Goal: Information Seeking & Learning: Learn about a topic

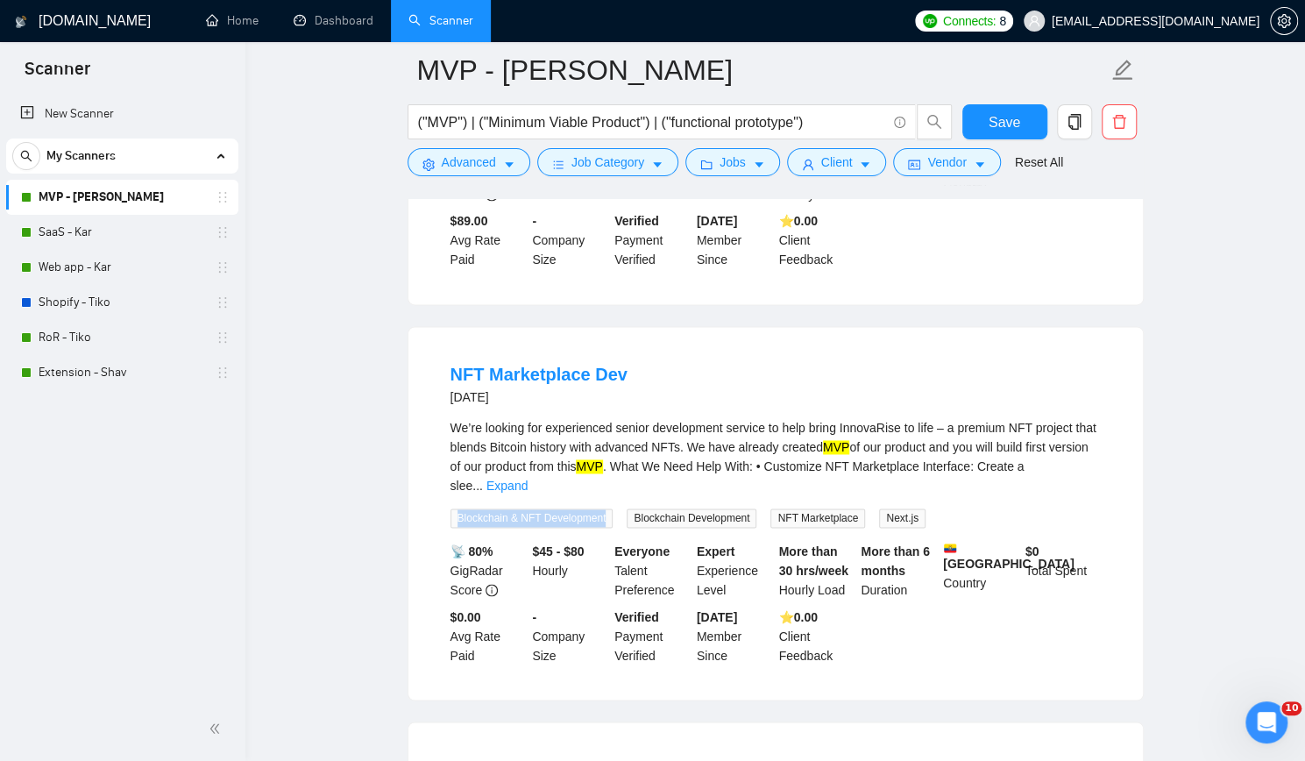
scroll to position [5263, 0]
click at [885, 507] on span "Next.js" at bounding box center [902, 516] width 46 height 19
copy span "Next.js"
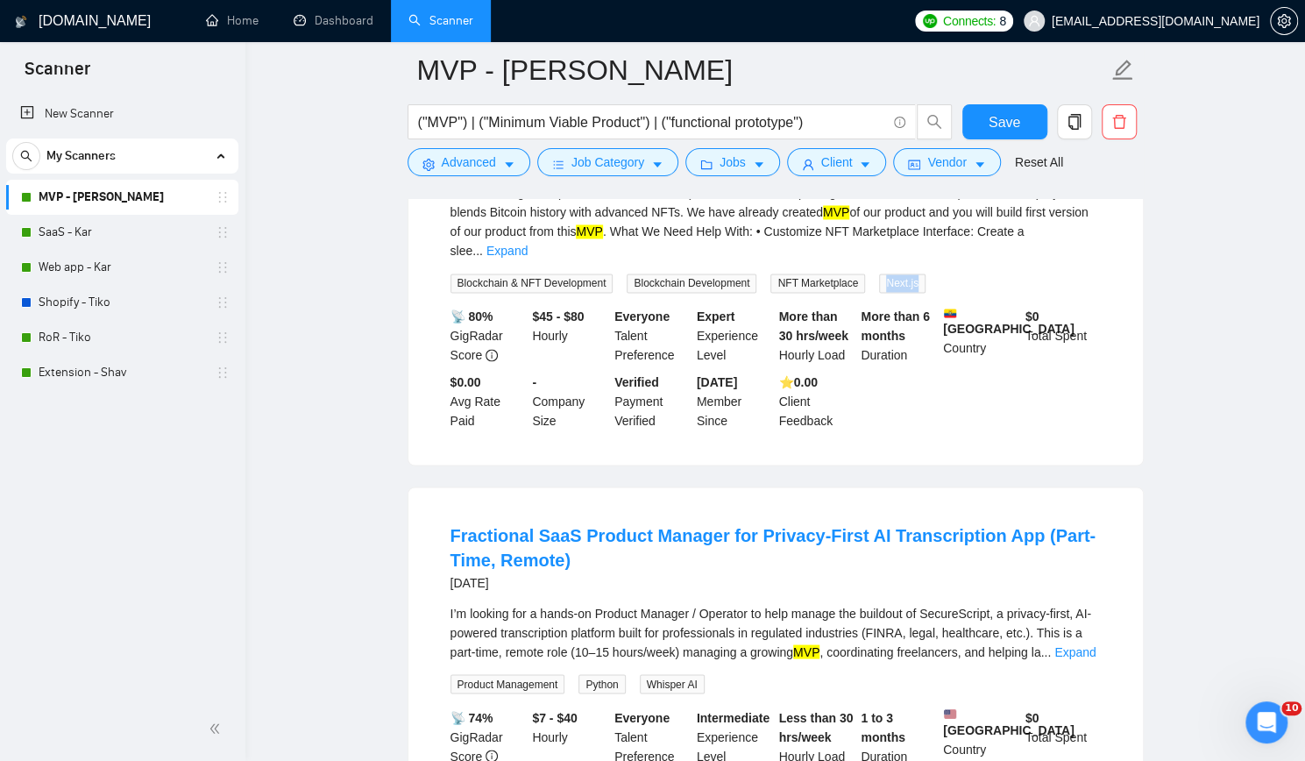
scroll to position [5526, 0]
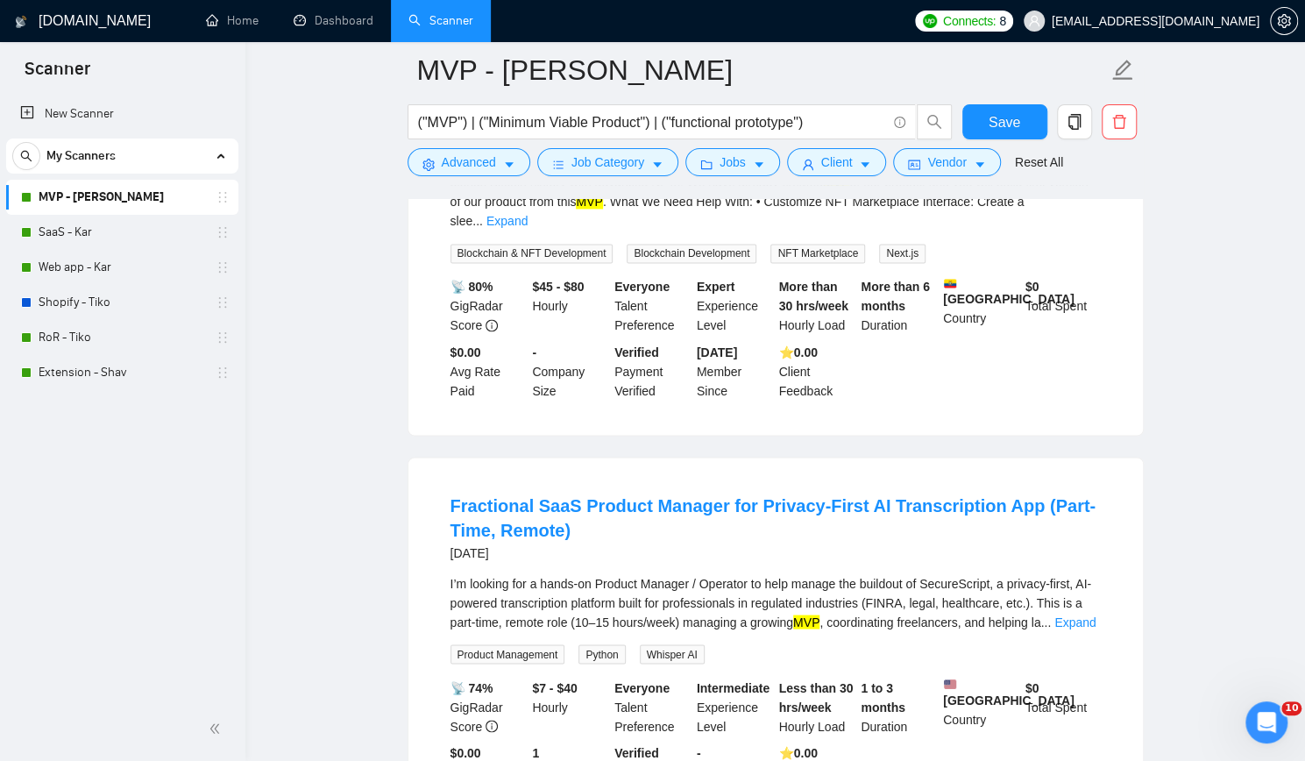
click at [531, 644] on span "Product Management" at bounding box center [507, 653] width 115 height 19
click at [529, 644] on span "Product Management" at bounding box center [507, 653] width 115 height 19
click at [528, 644] on span "Product Management" at bounding box center [507, 653] width 115 height 19
drag, startPoint x: 458, startPoint y: 489, endPoint x: 561, endPoint y: 489, distance: 102.5
click at [561, 644] on span "Product Management" at bounding box center [507, 653] width 115 height 19
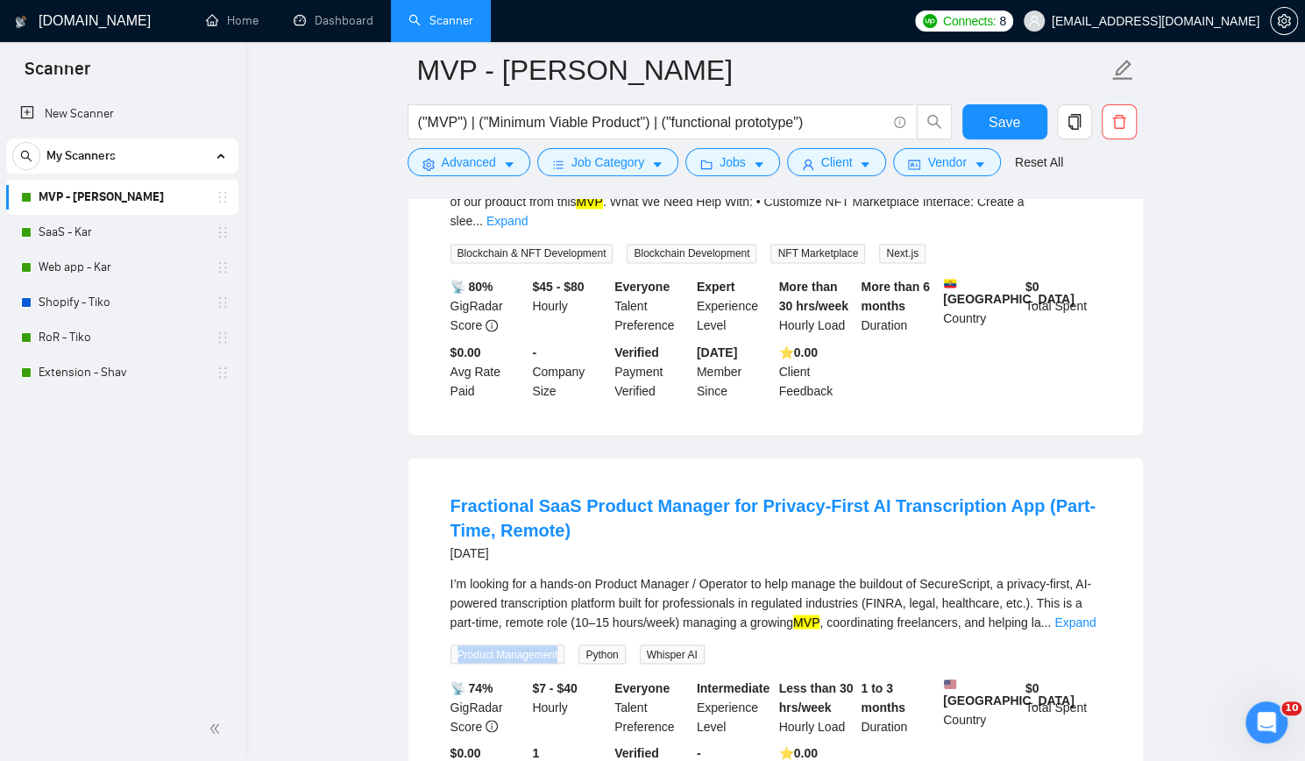
copy span "Product Management"
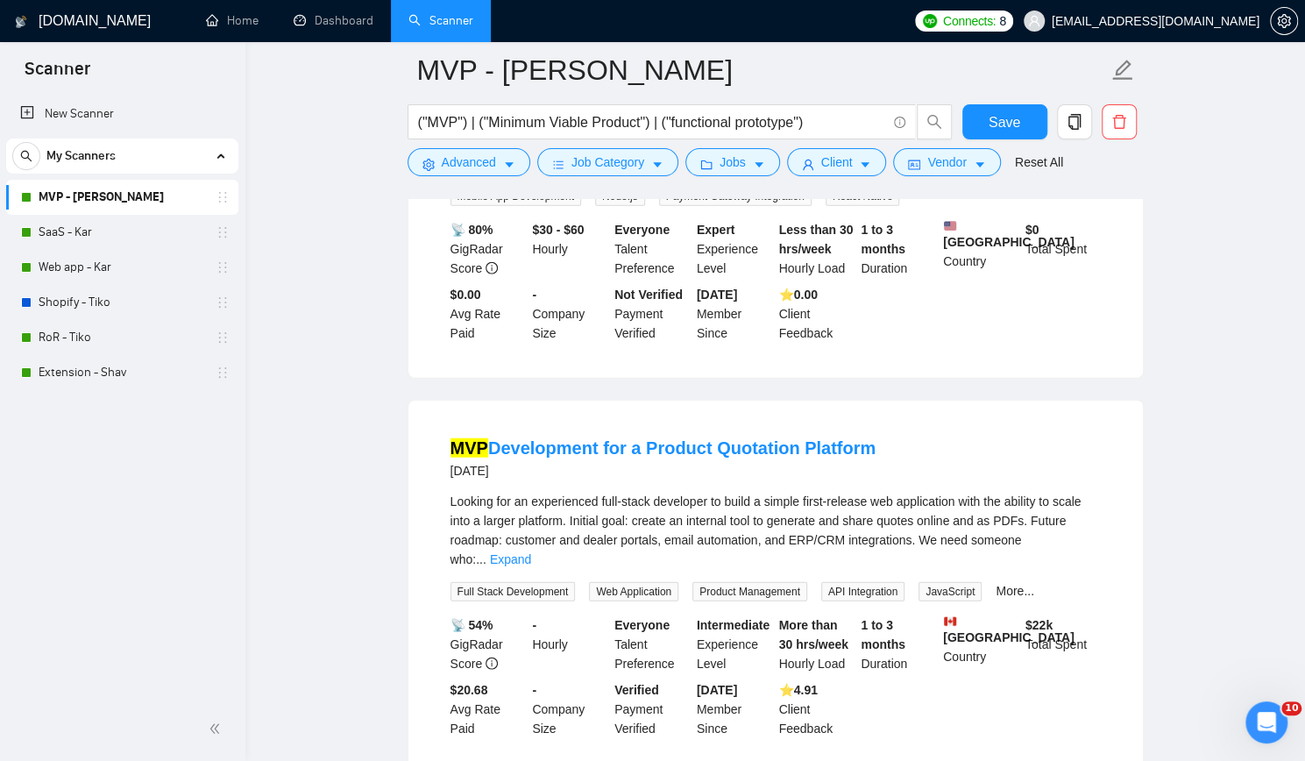
scroll to position [6403, 0]
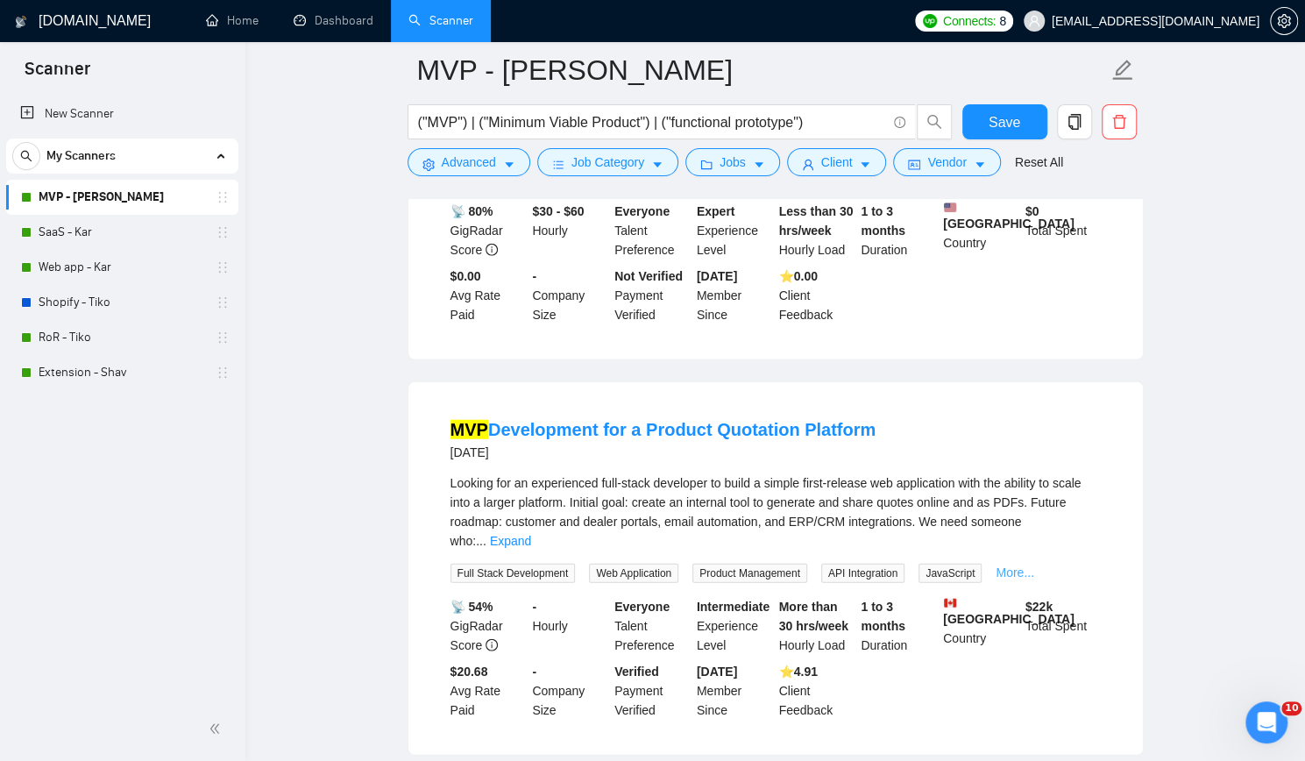
click at [1006, 565] on link "More..." at bounding box center [1015, 572] width 39 height 14
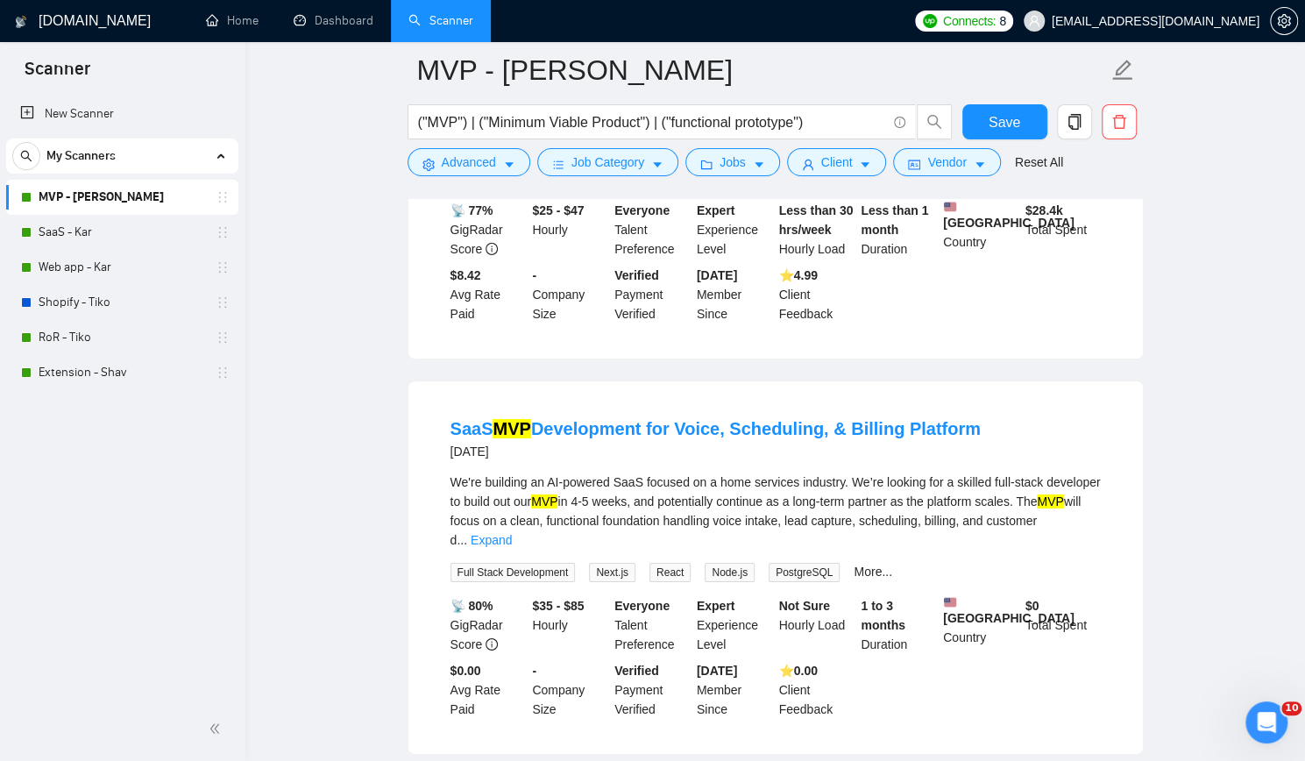
scroll to position [7279, 0]
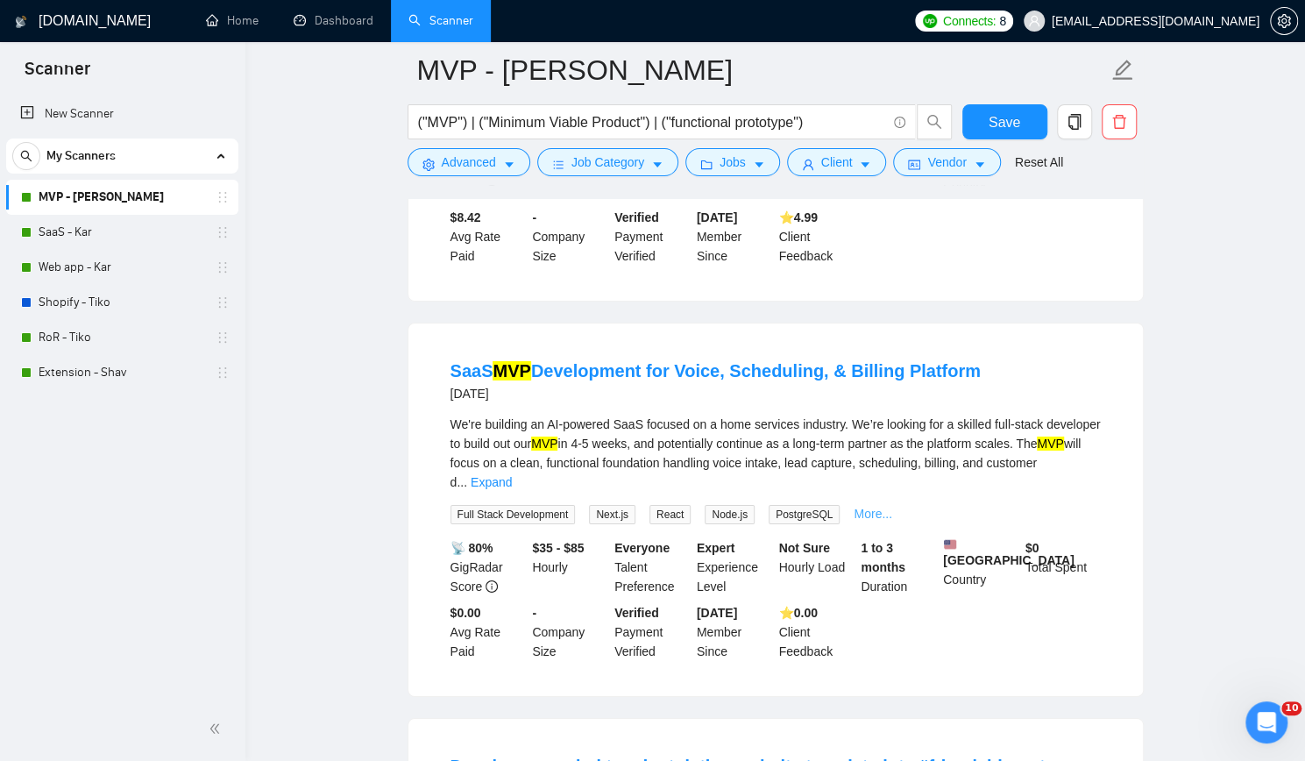
click at [857, 507] on link "More..." at bounding box center [873, 514] width 39 height 14
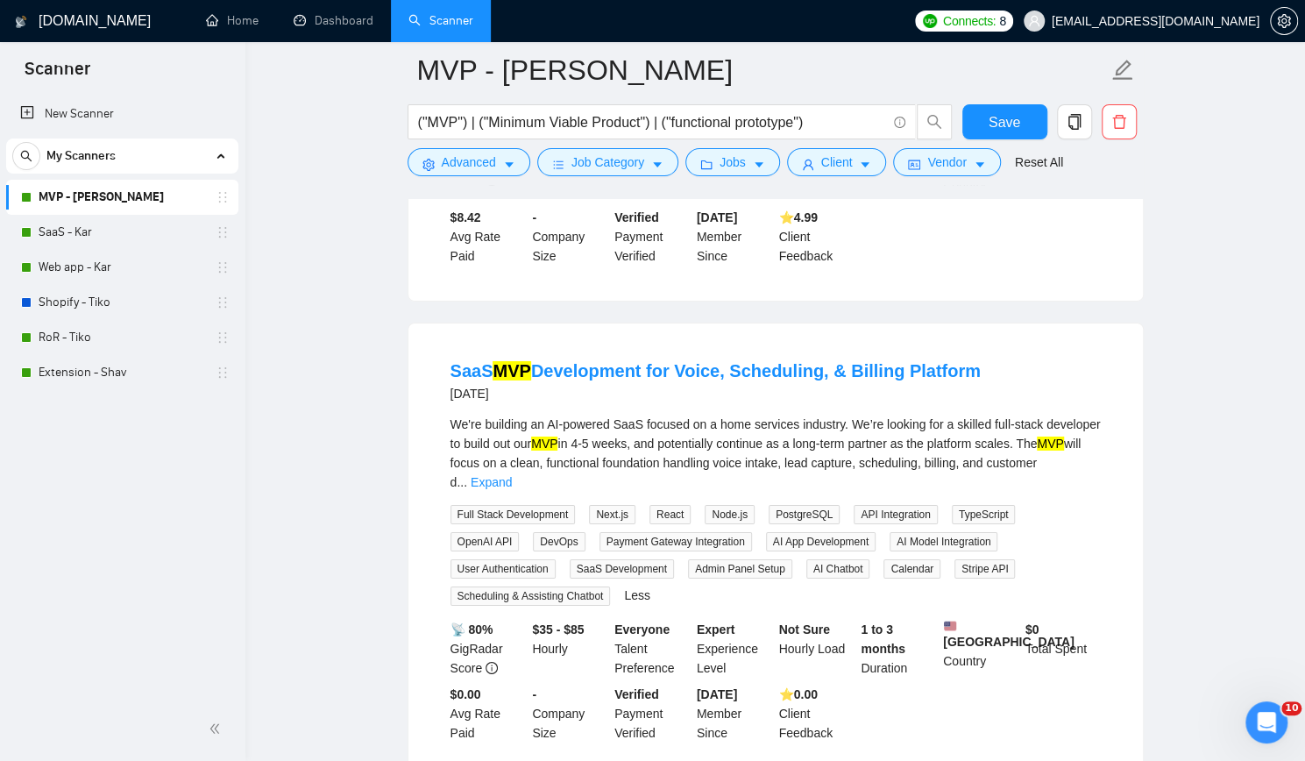
click at [791, 505] on span "PostgreSQL" at bounding box center [804, 514] width 71 height 19
copy span "PostgreSQL"
click at [861, 505] on span "API Integration" at bounding box center [895, 514] width 83 height 19
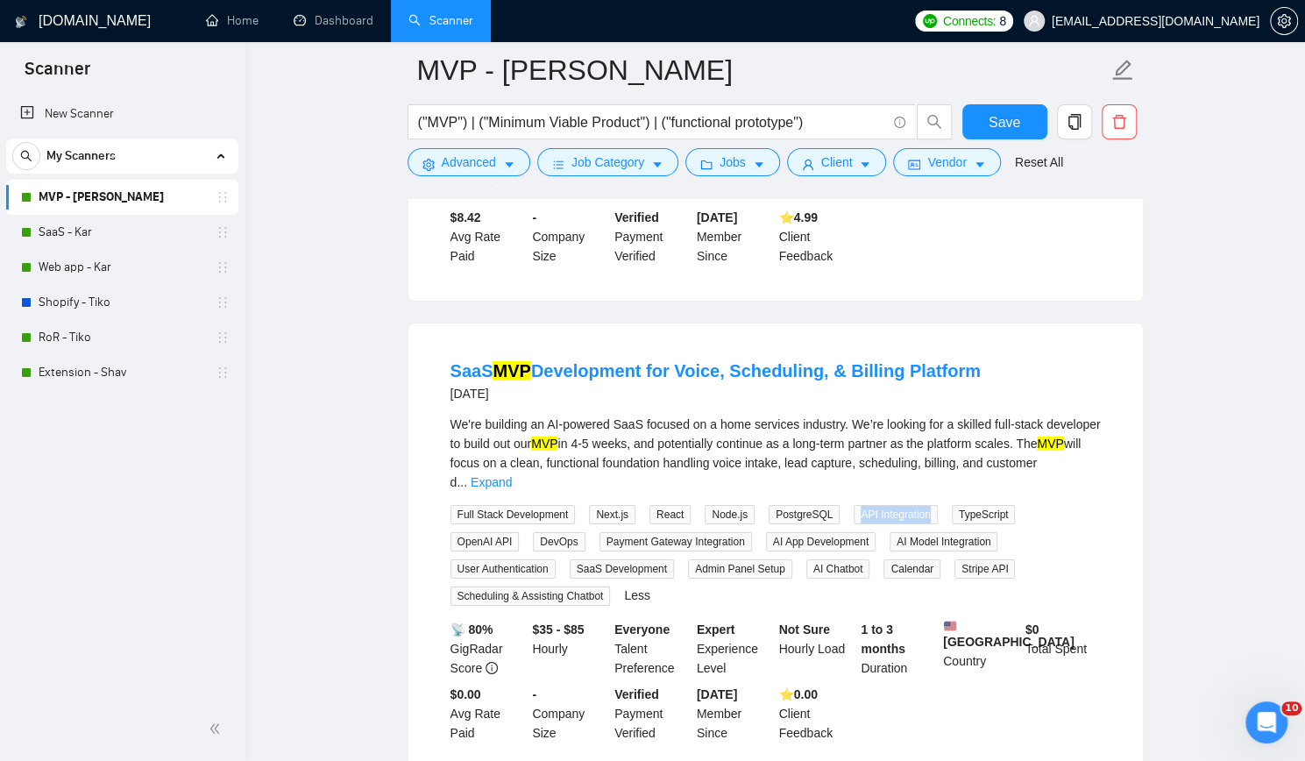
click at [861, 505] on span "API Integration" at bounding box center [895, 514] width 83 height 19
click at [960, 505] on span "TypeScript" at bounding box center [984, 514] width 64 height 19
copy span "TypeScript"
click at [533, 532] on span "DevOps" at bounding box center [559, 541] width 52 height 19
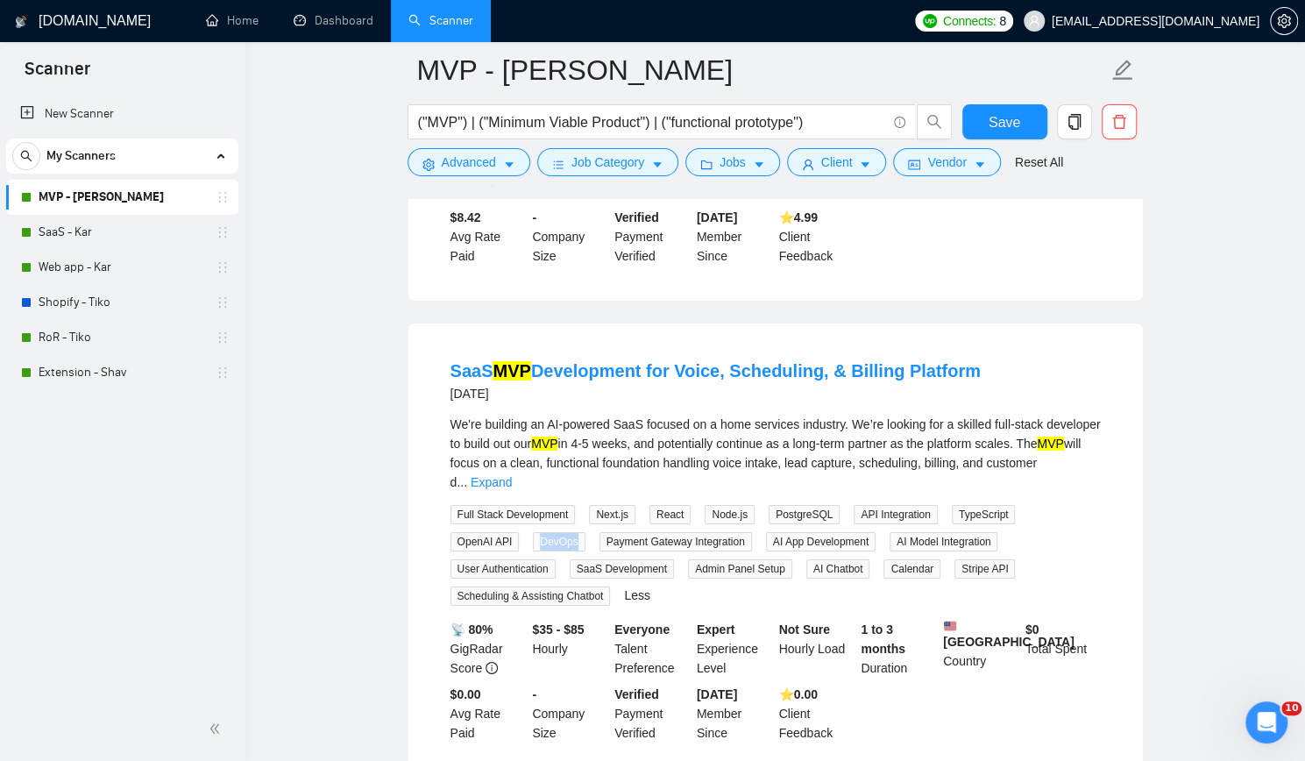
click at [533, 532] on span "DevOps" at bounding box center [559, 541] width 52 height 19
copy span "DevOps"
click at [889, 532] on span "AI Model Integration" at bounding box center [943, 541] width 108 height 19
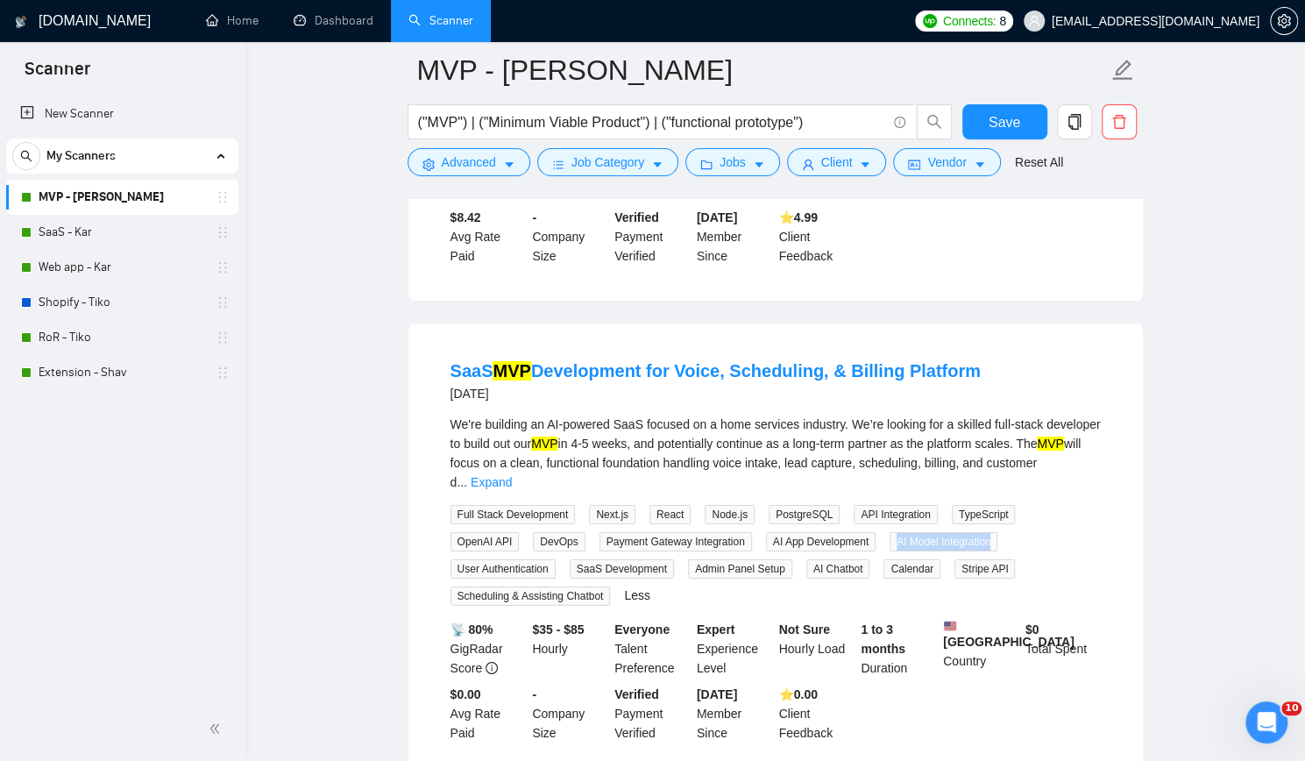
copy span "AI Model Integration"
click at [556, 559] on span "User Authentication" at bounding box center [502, 568] width 105 height 19
click at [570, 559] on span "SaaS Development" at bounding box center [622, 568] width 104 height 19
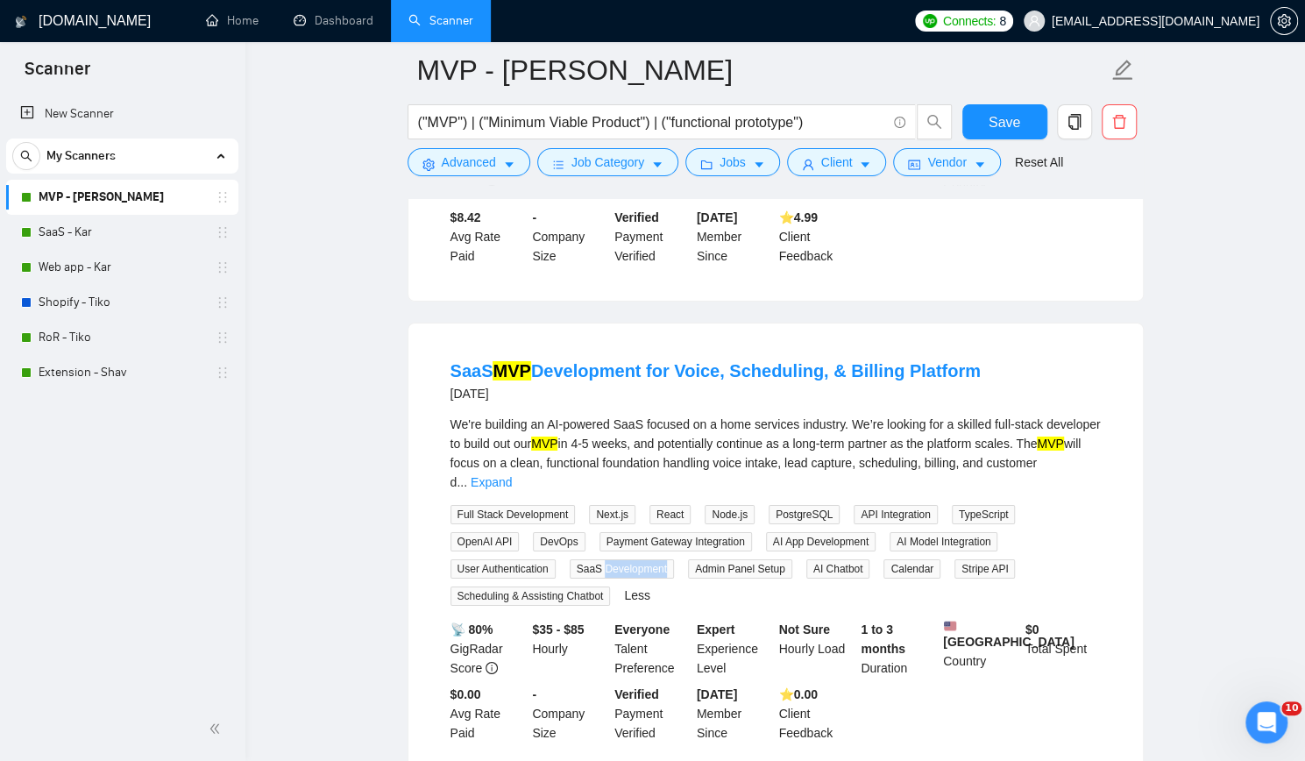
click at [570, 559] on span "SaaS Development" at bounding box center [622, 568] width 104 height 19
copy span "SaaS Development"
click at [688, 559] on span "Admin Panel Setup" at bounding box center [740, 568] width 104 height 19
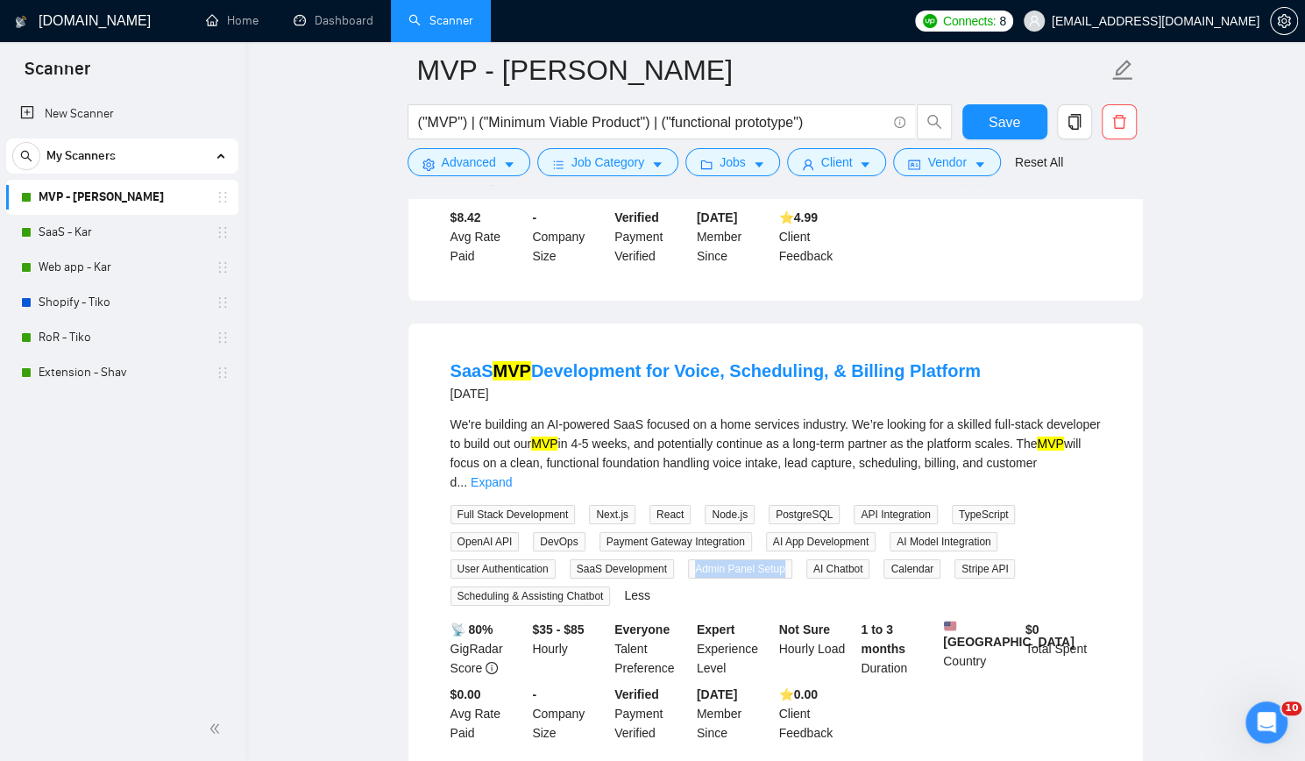
click at [688, 559] on span "Admin Panel Setup" at bounding box center [740, 568] width 104 height 19
copy span "Admin Panel Setup"
click at [806, 559] on span "AI Chatbot" at bounding box center [838, 568] width 64 height 19
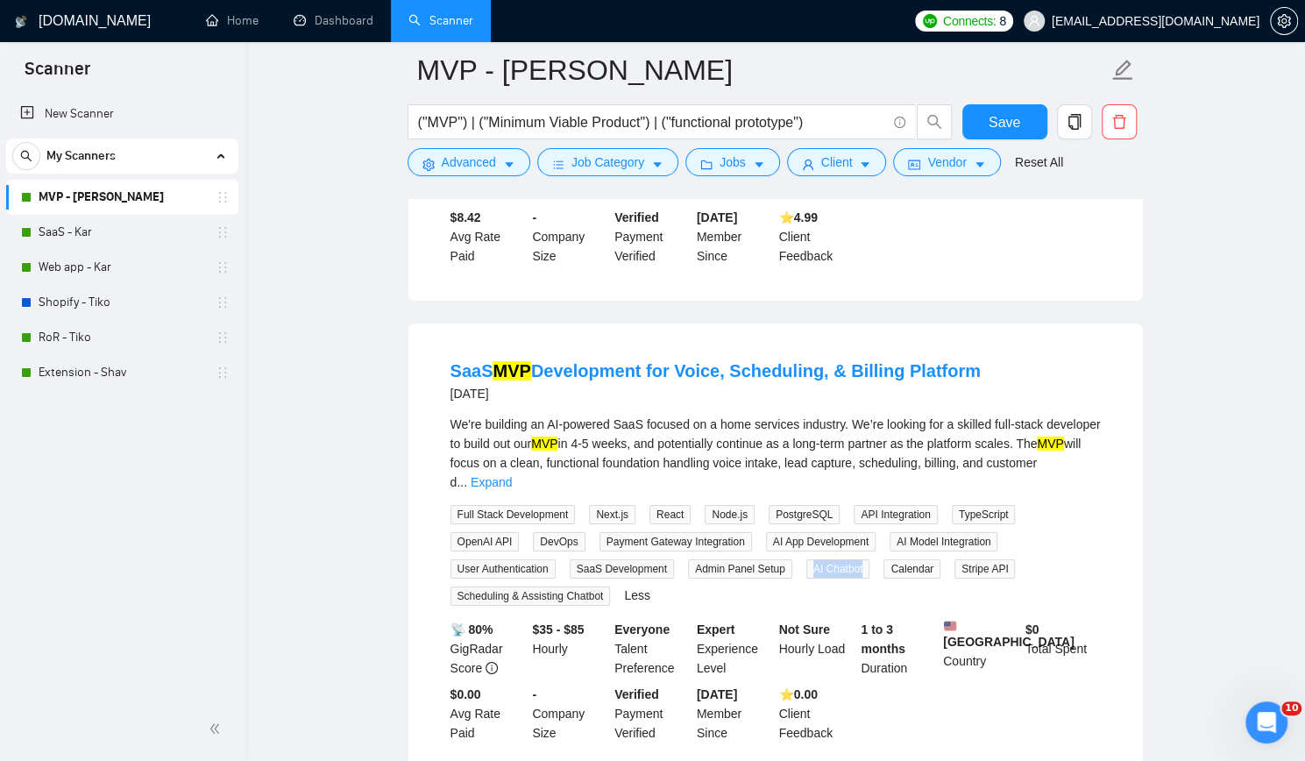
copy span "AI Chatbot"
click at [883, 559] on span "Calendar" at bounding box center [911, 568] width 57 height 19
copy span "Calendar"
click at [954, 559] on span "Stripe API" at bounding box center [984, 568] width 60 height 19
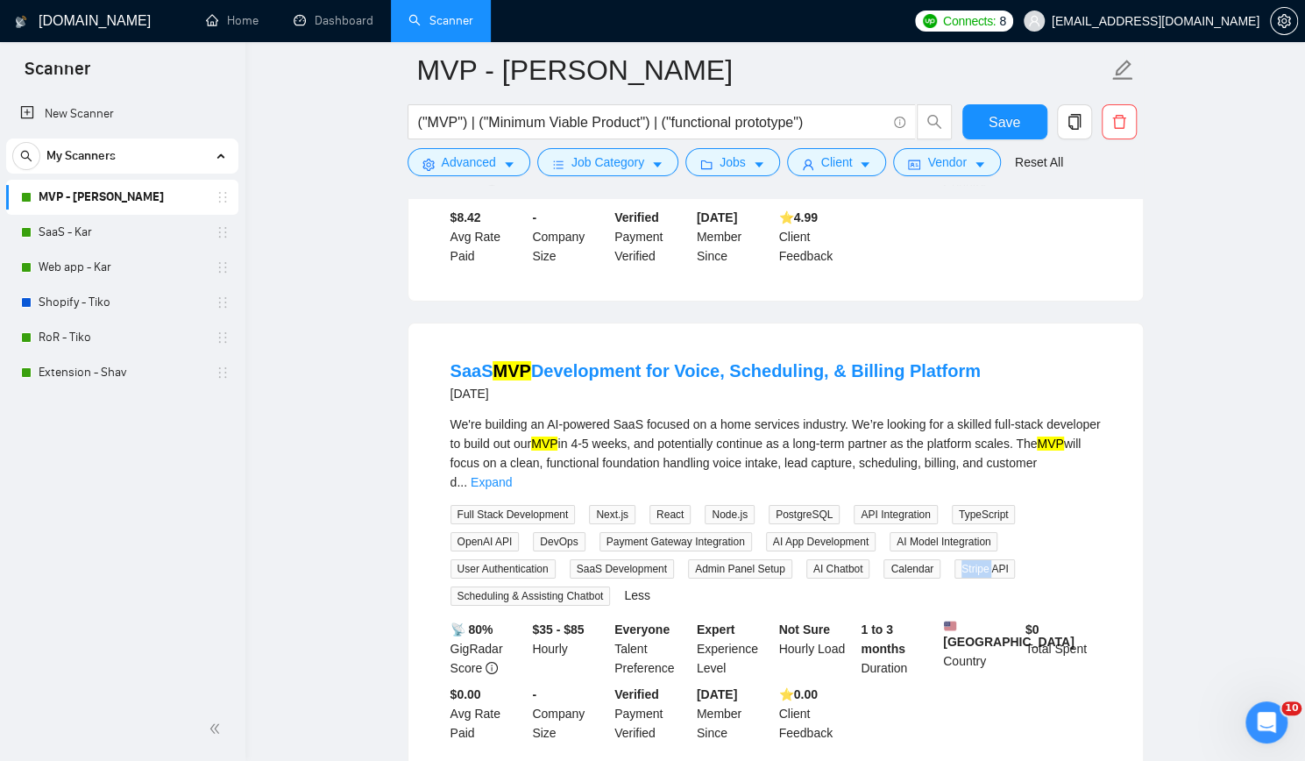
click at [954, 559] on span "Stripe API" at bounding box center [984, 568] width 60 height 19
click at [611, 586] on span "Scheduling & Assisting Chatbot" at bounding box center [530, 595] width 160 height 19
